Goal: Check status: Check status

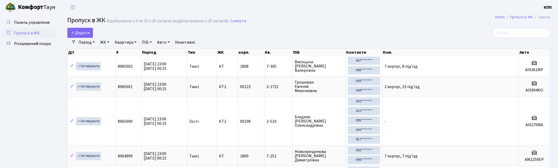
select select "25"
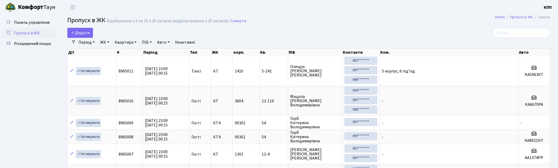
select select "25"
click at [39, 25] on span "Панель управління" at bounding box center [32, 23] width 36 height 6
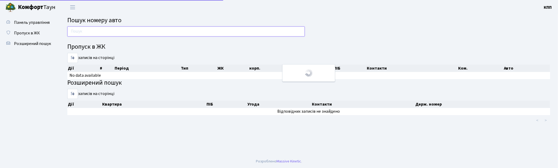
drag, startPoint x: 0, startPoint y: 0, endPoint x: 102, endPoint y: 31, distance: 106.2
click at [102, 31] on input "text" at bounding box center [185, 31] width 237 height 10
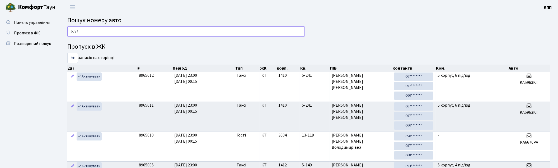
type input "6597"
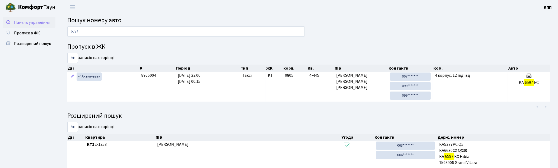
click at [30, 22] on span "Панель управління" at bounding box center [32, 23] width 36 height 6
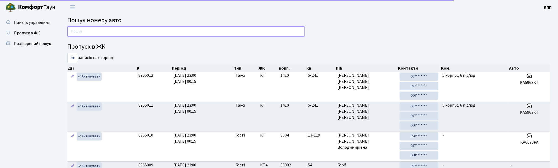
click at [86, 32] on input "text" at bounding box center [185, 31] width 237 height 10
